Goal: Information Seeking & Learning: Learn about a topic

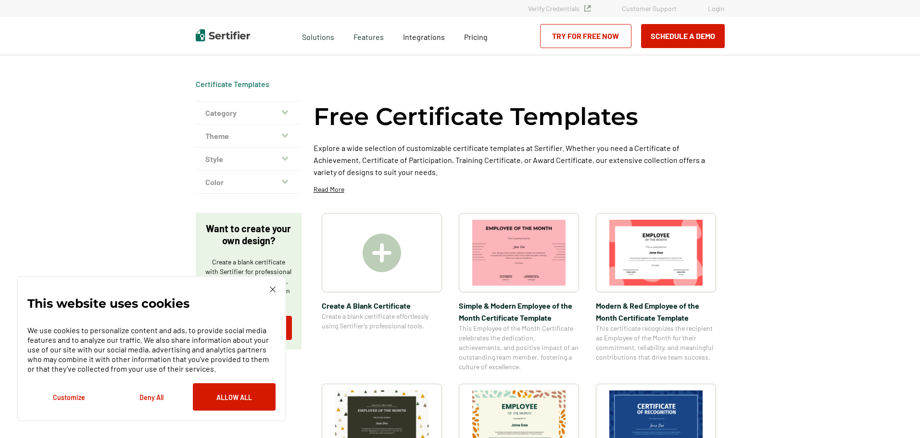
click at [278, 290] on div "This website uses cookies We use cookies to personalize content and ads, to pro…" at bounding box center [151, 348] width 269 height 145
click at [277, 289] on div "This website uses cookies We use cookies to personalize content and ads, to pro…" at bounding box center [151, 348] width 269 height 145
click at [272, 289] on img at bounding box center [273, 290] width 6 height 6
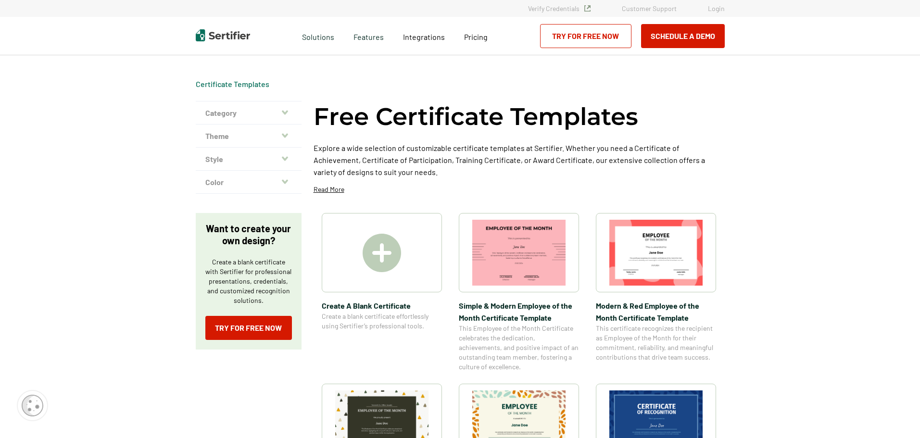
click at [290, 135] on button "Theme" at bounding box center [249, 136] width 106 height 23
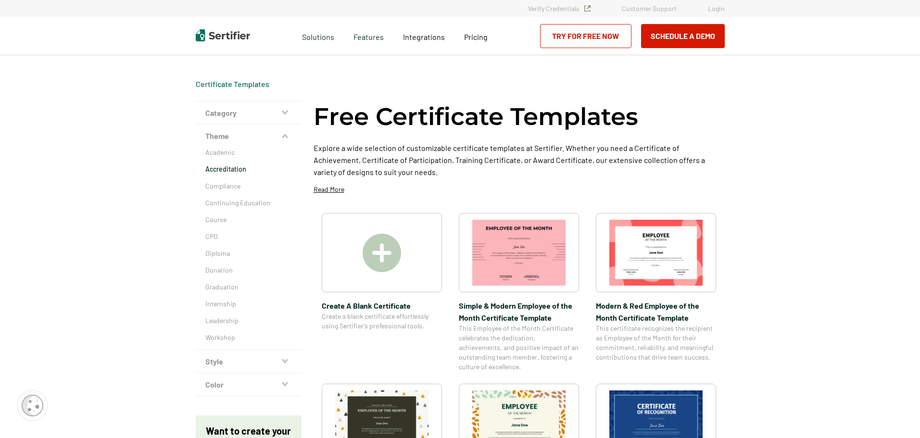
click at [249, 170] on p "Accreditation" at bounding box center [248, 170] width 87 height 10
